Goal: Check status

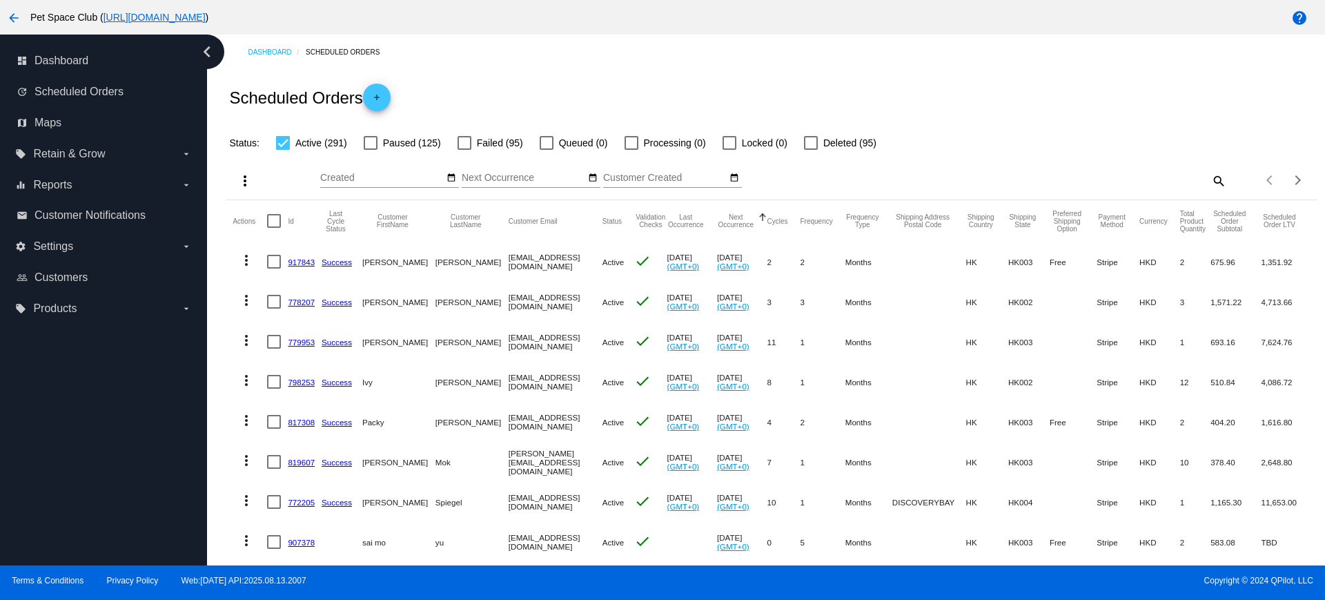
click at [1028, 161] on div "more_vert Aug Jan Feb Mar [DATE]" at bounding box center [771, 175] width 1091 height 49
